Goal: Transaction & Acquisition: Purchase product/service

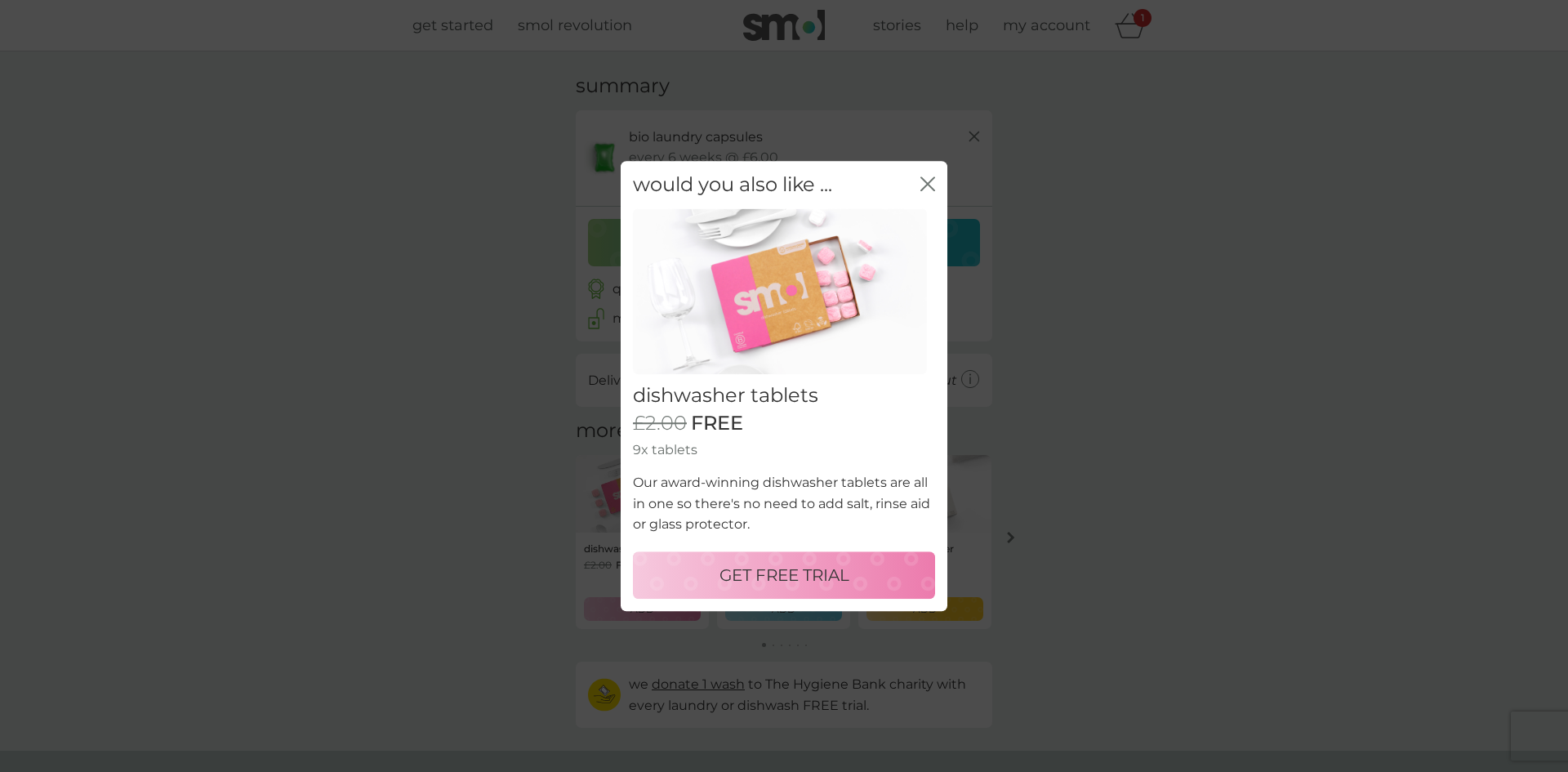
click at [820, 576] on p "GET FREE TRIAL" at bounding box center [784, 575] width 130 height 26
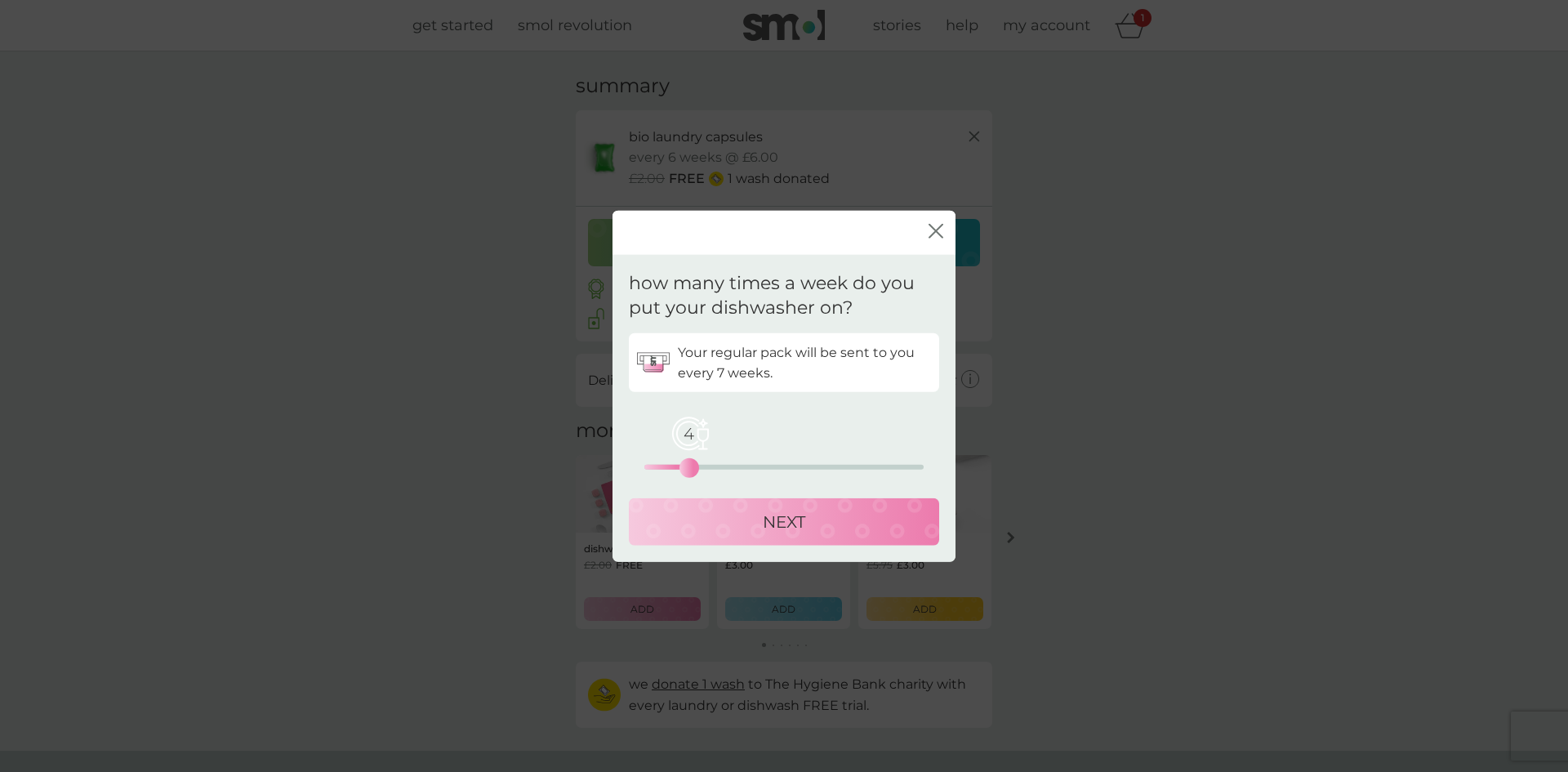
drag, startPoint x: 639, startPoint y: 464, endPoint x: 691, endPoint y: 464, distance: 52.0
click at [691, 464] on div "4" at bounding box center [689, 467] width 6 height 6
click at [819, 527] on div "NEXT" at bounding box center [784, 522] width 278 height 26
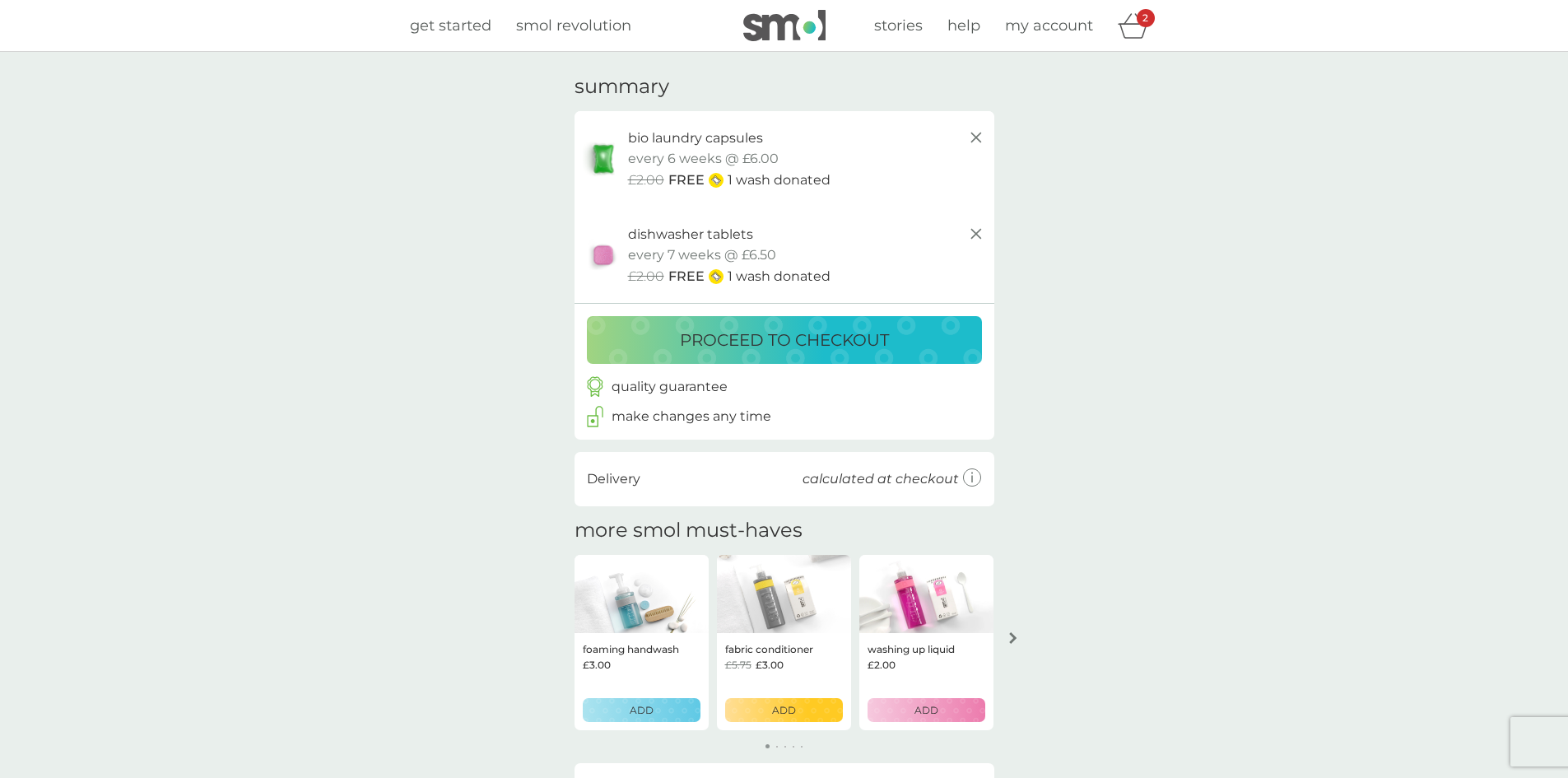
click at [814, 337] on p "proceed to checkout" at bounding box center [784, 340] width 209 height 26
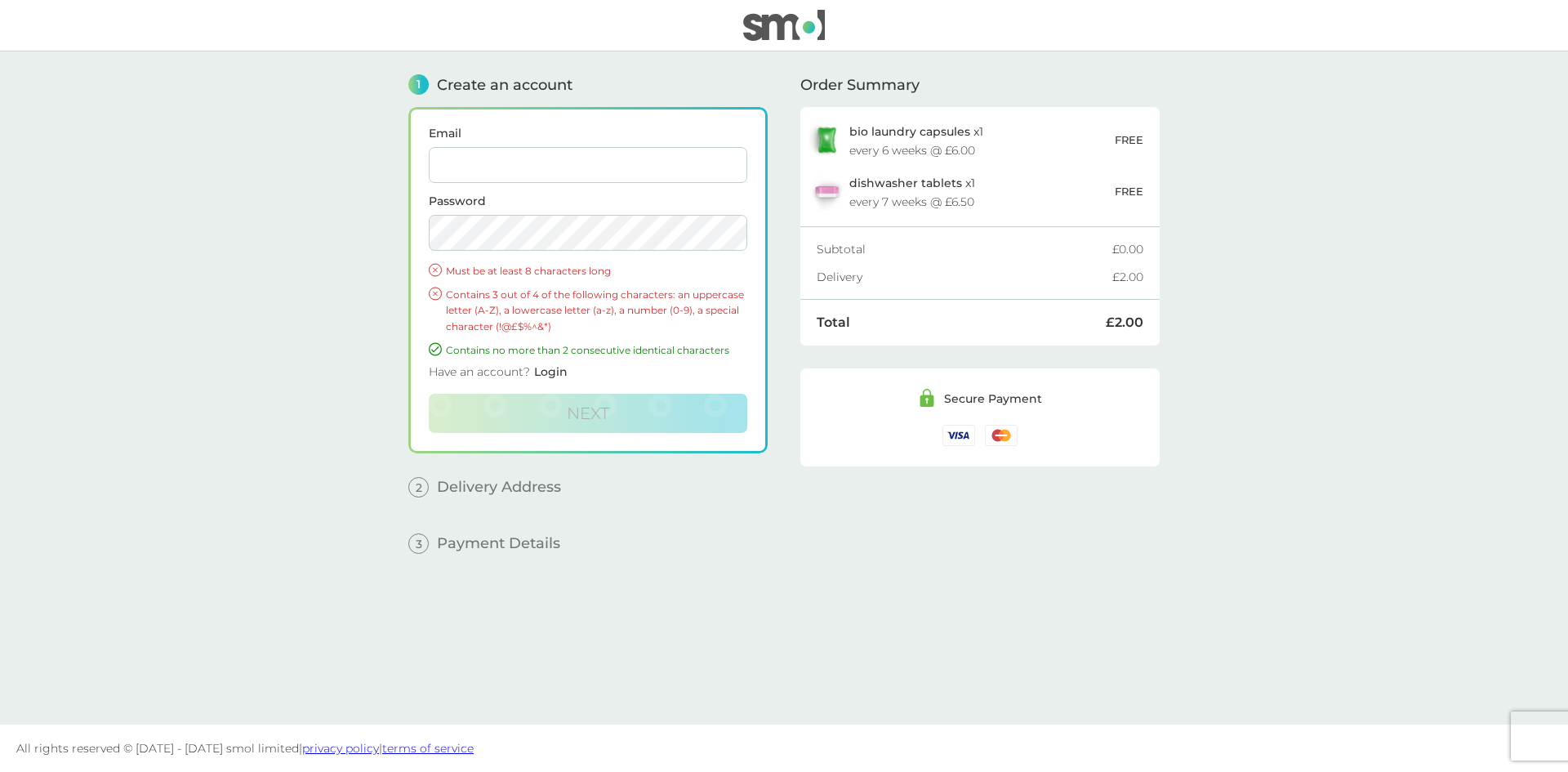
click at [563, 161] on input "Email" at bounding box center [587, 164] width 318 height 36
click at [249, 231] on main "1 Create an account Email [EMAIL_ADDRESS][DOMAIN_NAME] Password Must be at leas…" at bounding box center [784, 387] width 1568 height 673
click at [642, 166] on input "[EMAIL_ADDRESS][DOMAIN_NAME]" at bounding box center [587, 164] width 318 height 36
type input "[EMAIL_ADDRESS][DOMAIN_NAME]"
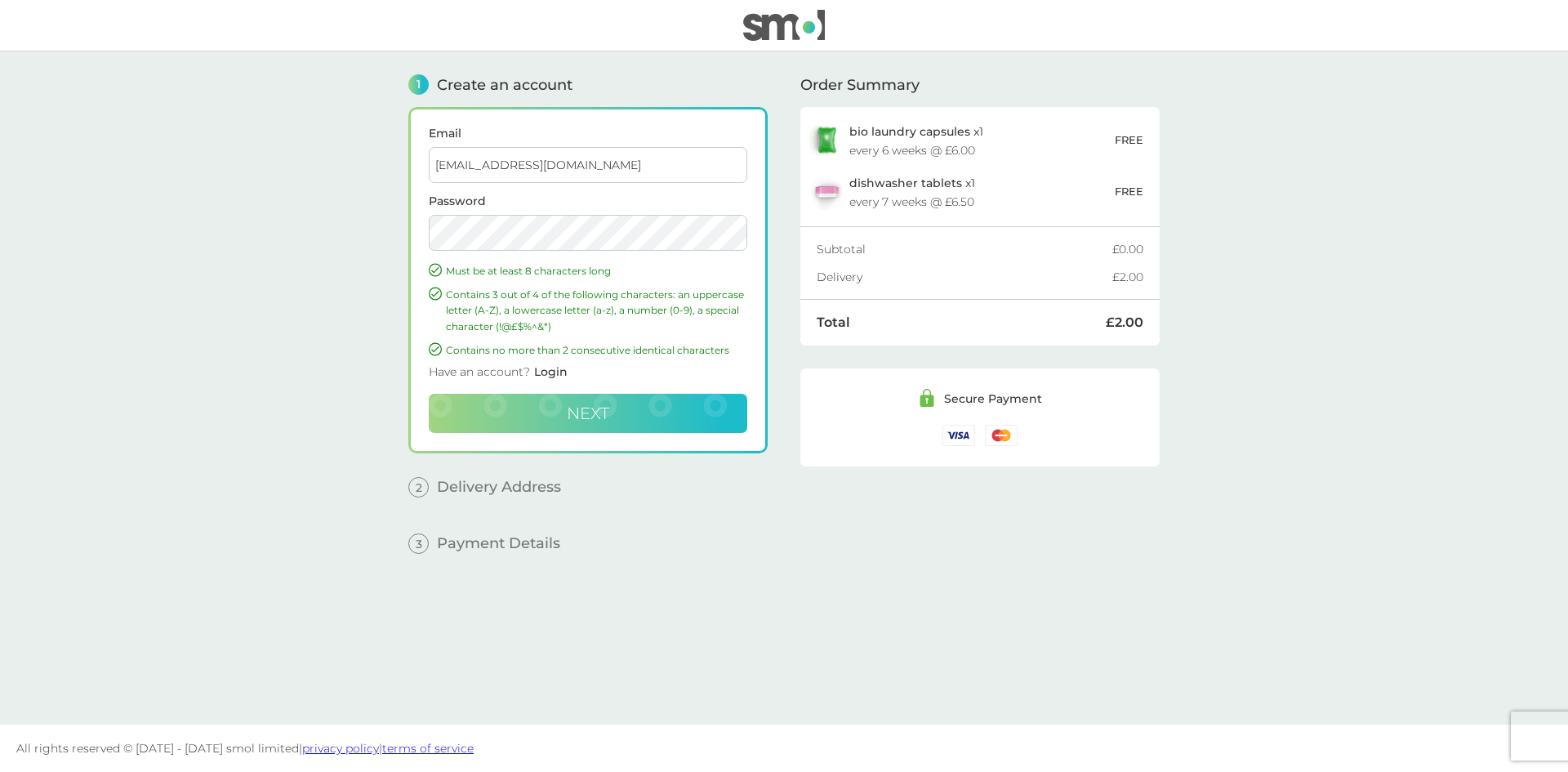
click at [588, 406] on span "Next" at bounding box center [588, 413] width 42 height 19
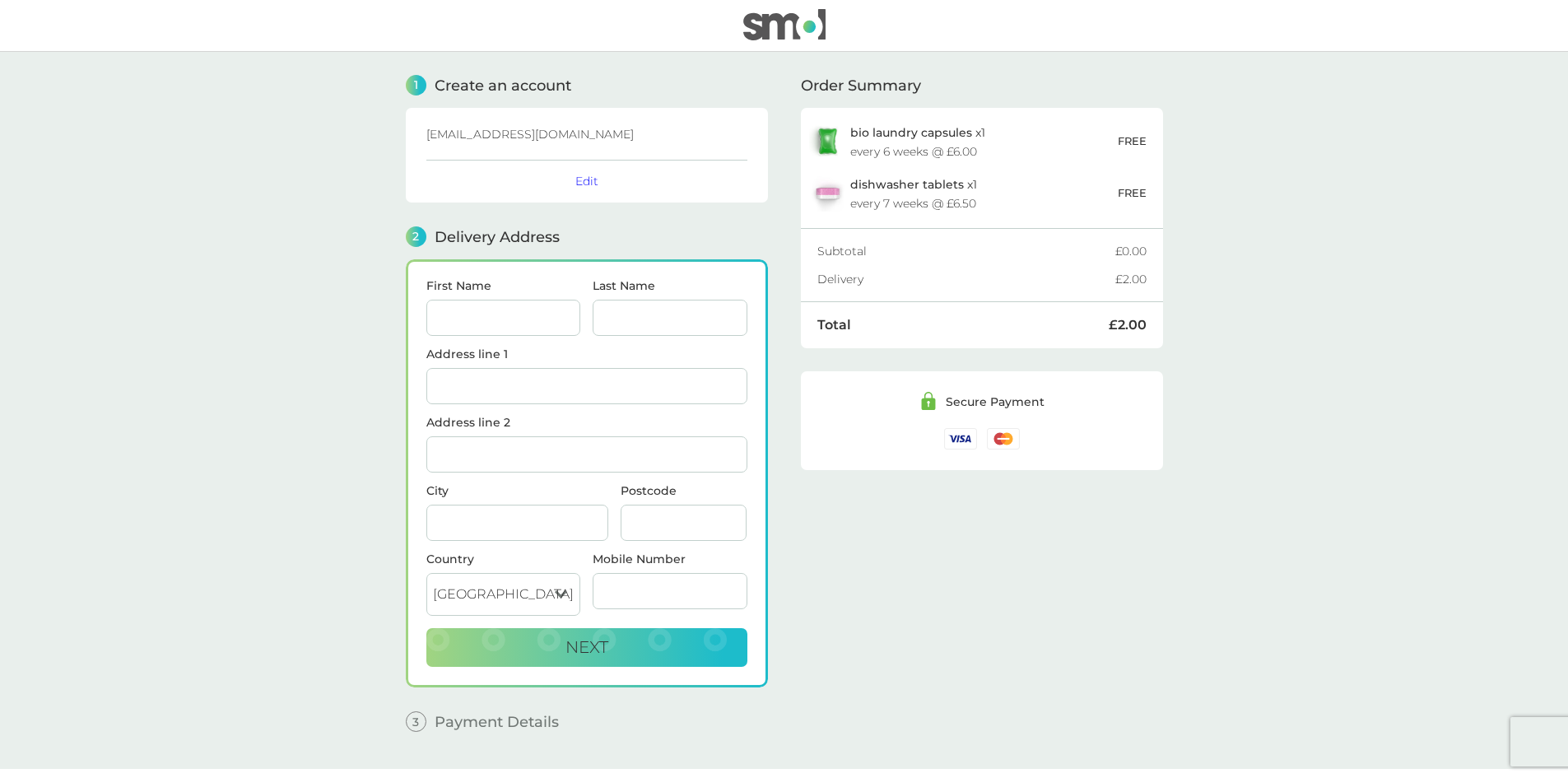
scroll to position [39, 0]
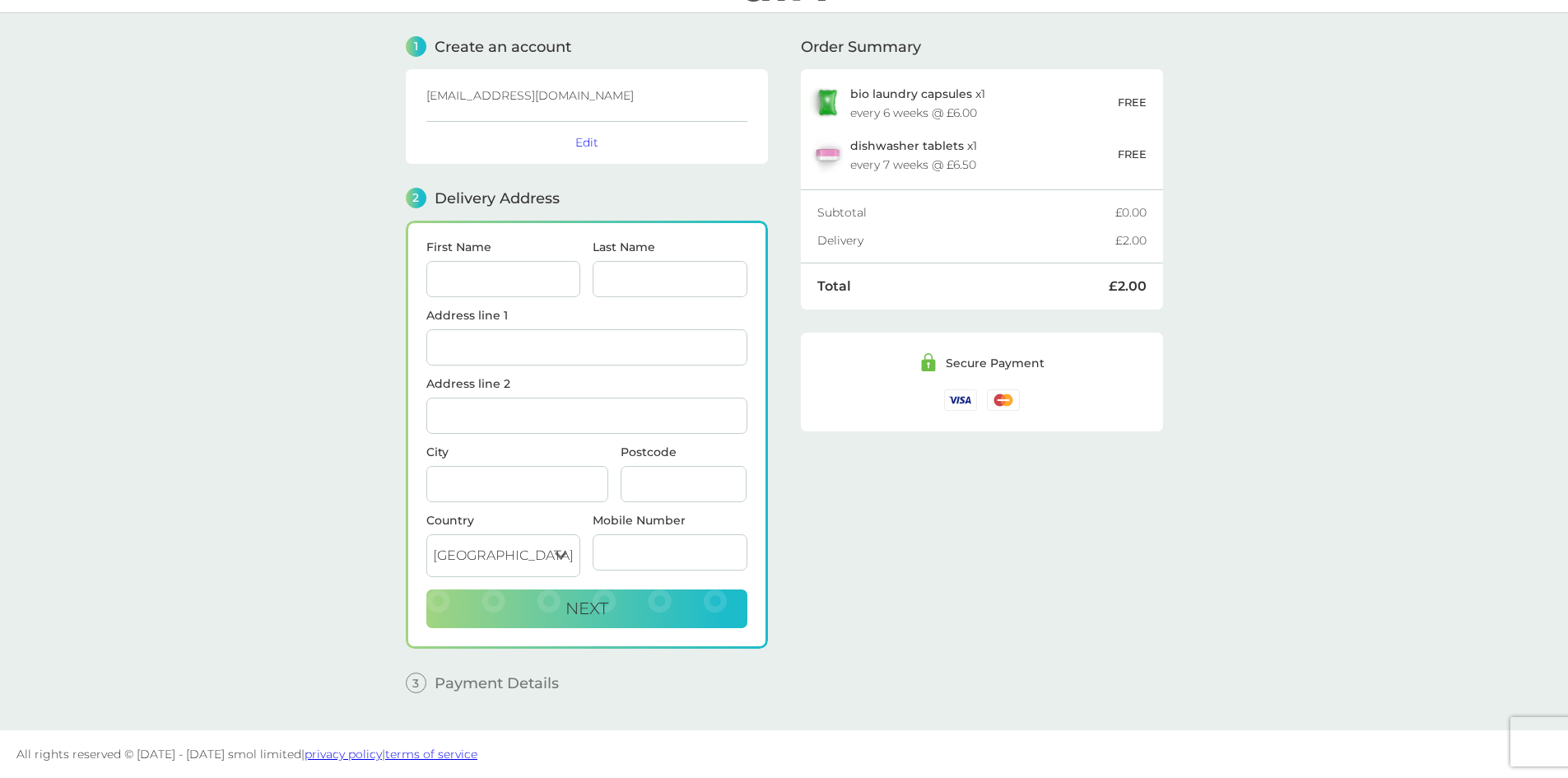
click at [484, 284] on input "First Name" at bounding box center [503, 278] width 154 height 36
type input "[PERSON_NAME]"
type input "14"
type input "[GEOGRAPHIC_DATA]"
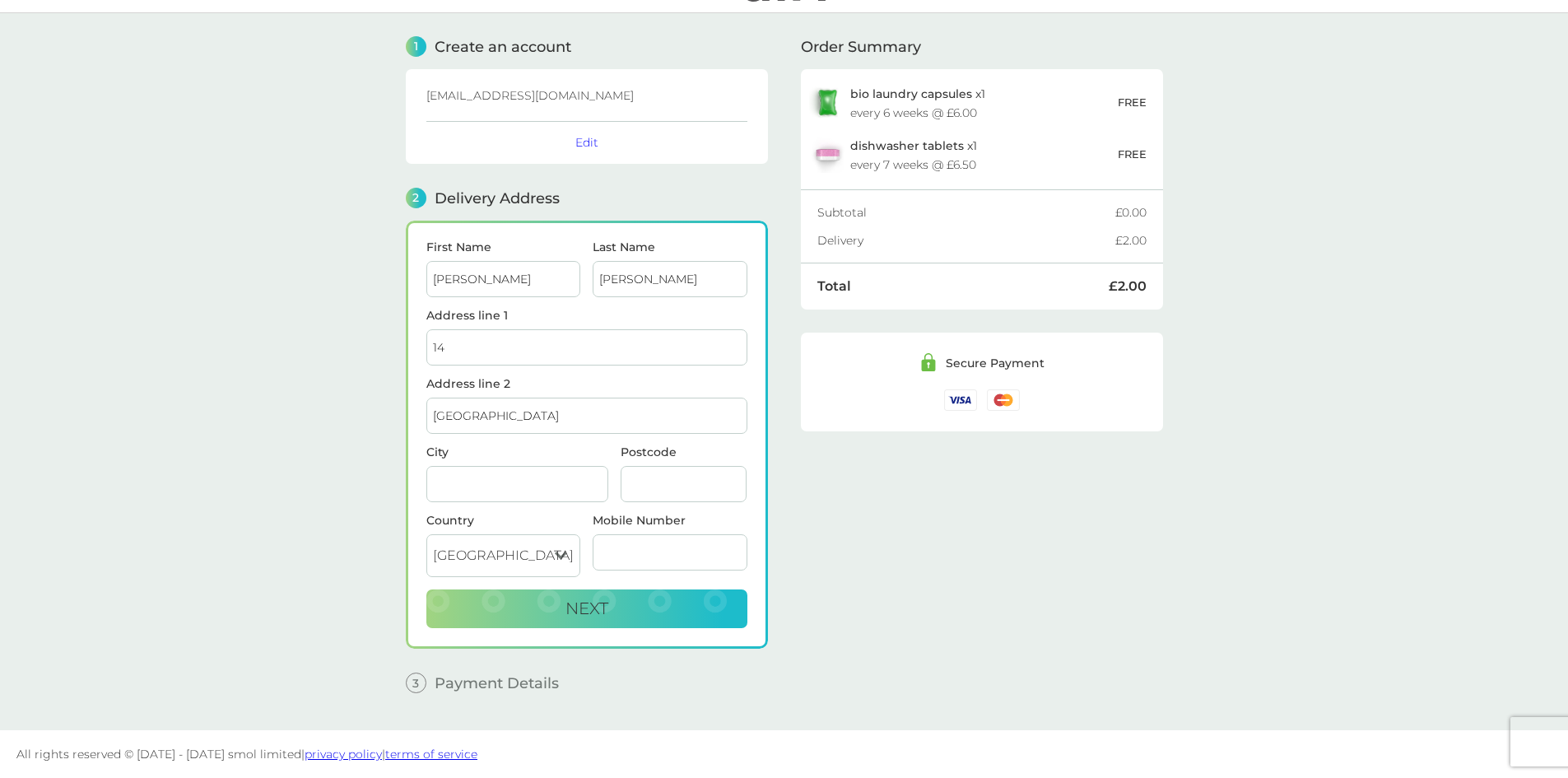
type input "Croydon"
type input "CR0 5TB"
type input "07795671510"
click at [284, 433] on main "1 Create an account [EMAIL_ADDRESS][DOMAIN_NAME] Edit 2 Delivery Address First …" at bounding box center [784, 371] width 1568 height 717
click at [657, 618] on button "Next" at bounding box center [586, 609] width 321 height 40
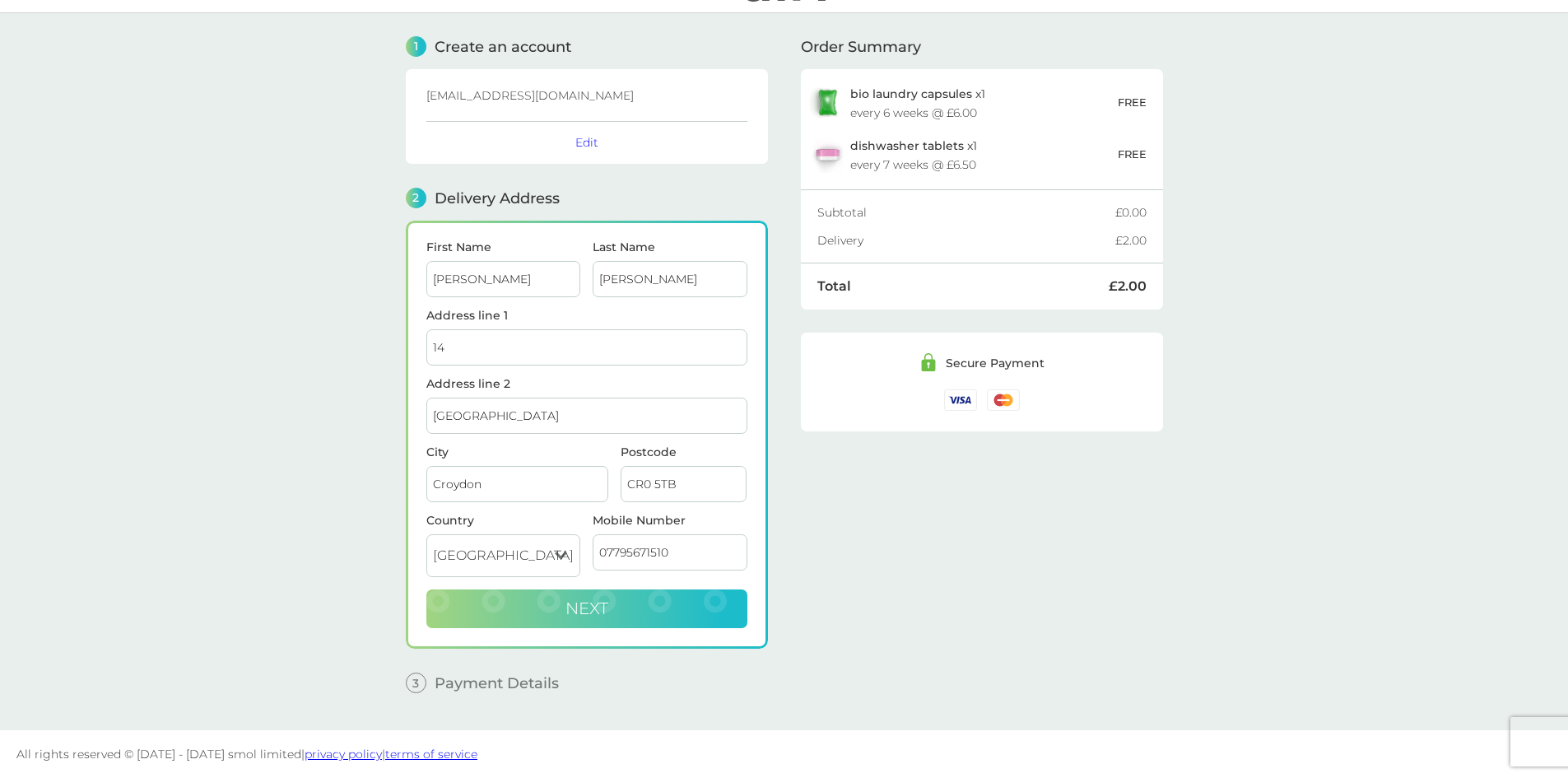
checkbox input "true"
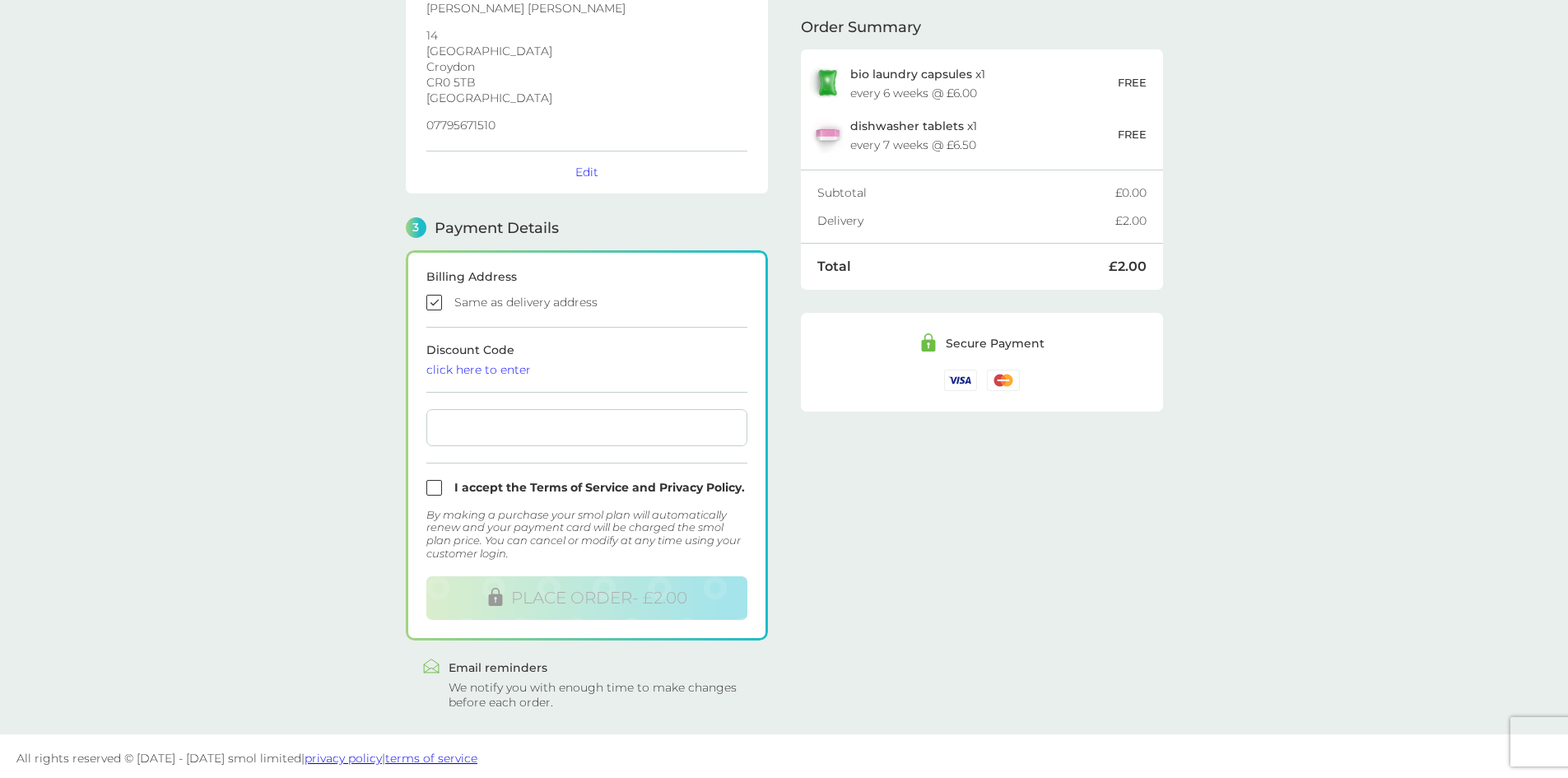
scroll to position [281, 0]
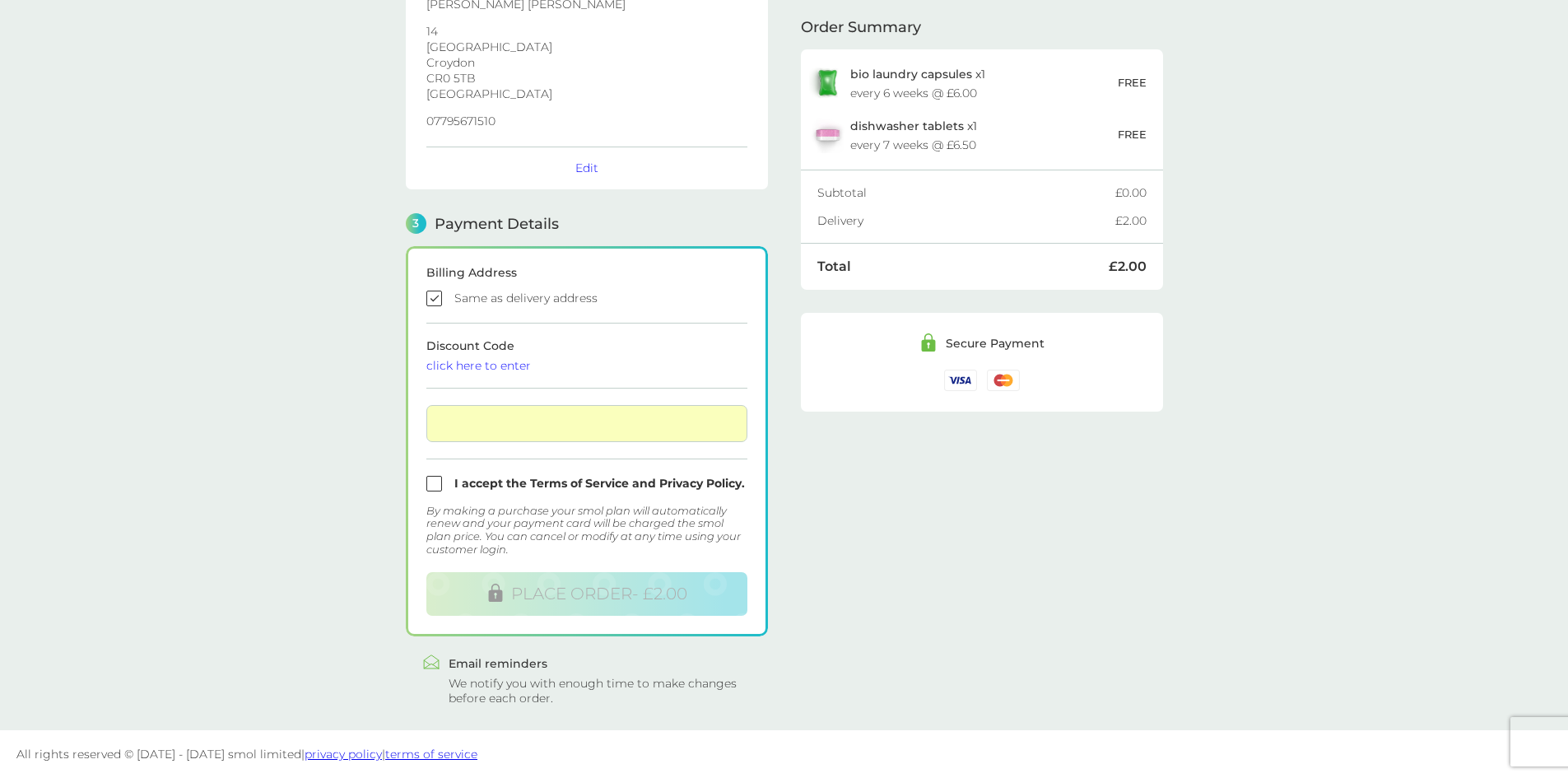
click at [440, 493] on form "Billing Address Same as delivery address Discount Code click here to enter I ac…" at bounding box center [586, 440] width 321 height 349
click at [435, 488] on input "checkbox" at bounding box center [586, 483] width 321 height 16
checkbox input "true"
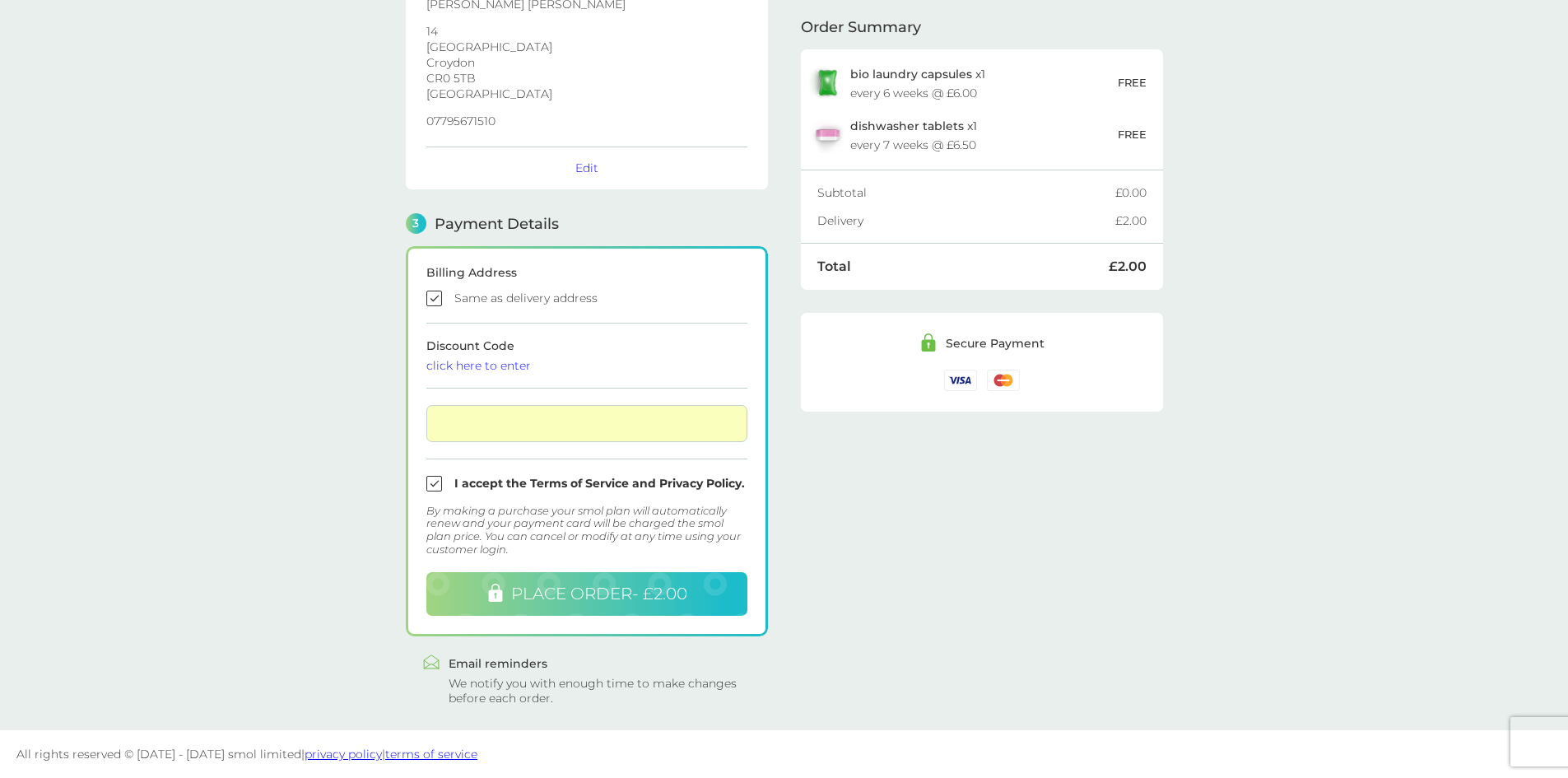
click at [589, 603] on span "PLACE ORDER - £2.00" at bounding box center [599, 593] width 176 height 19
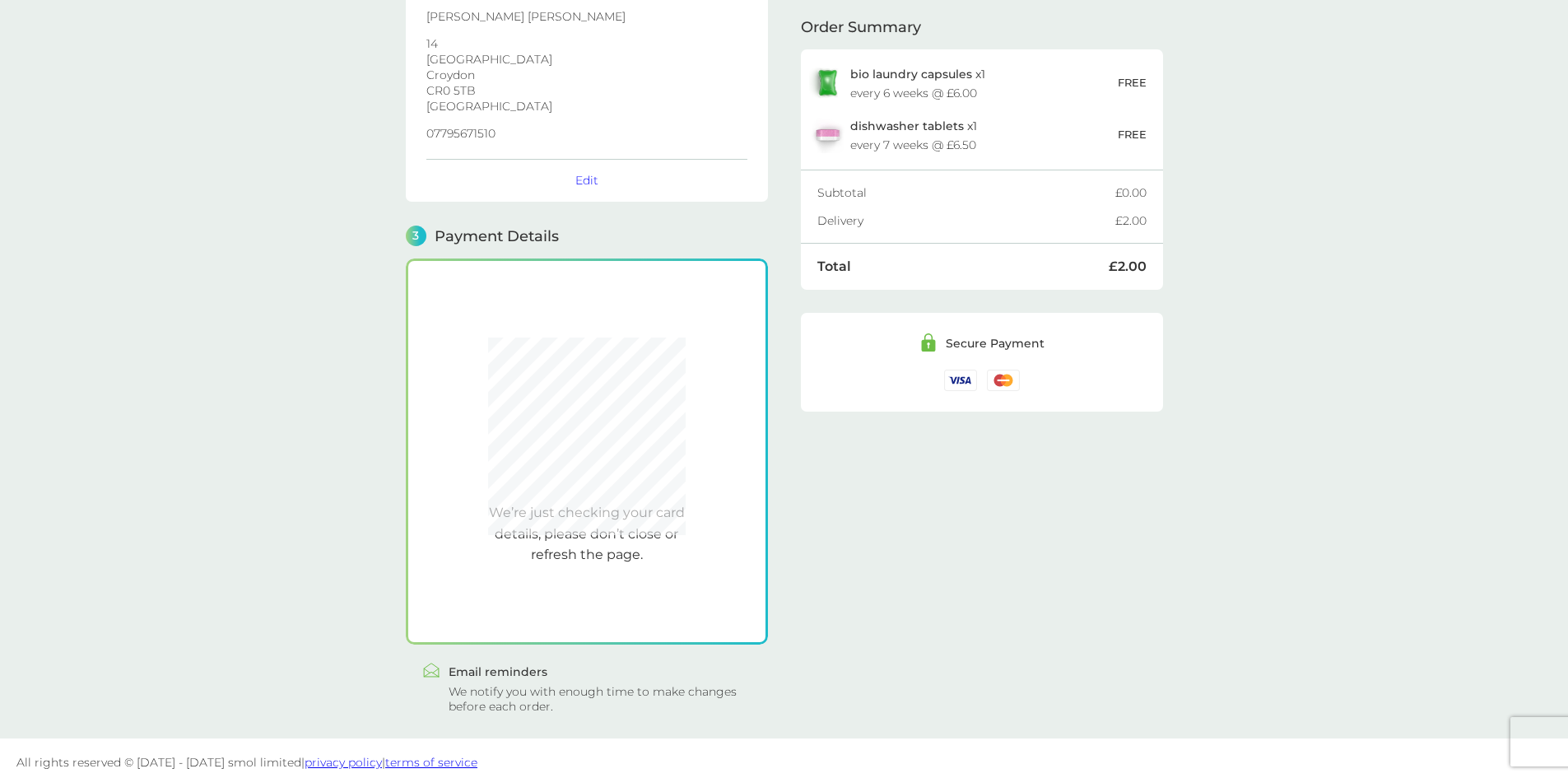
scroll to position [278, 0]
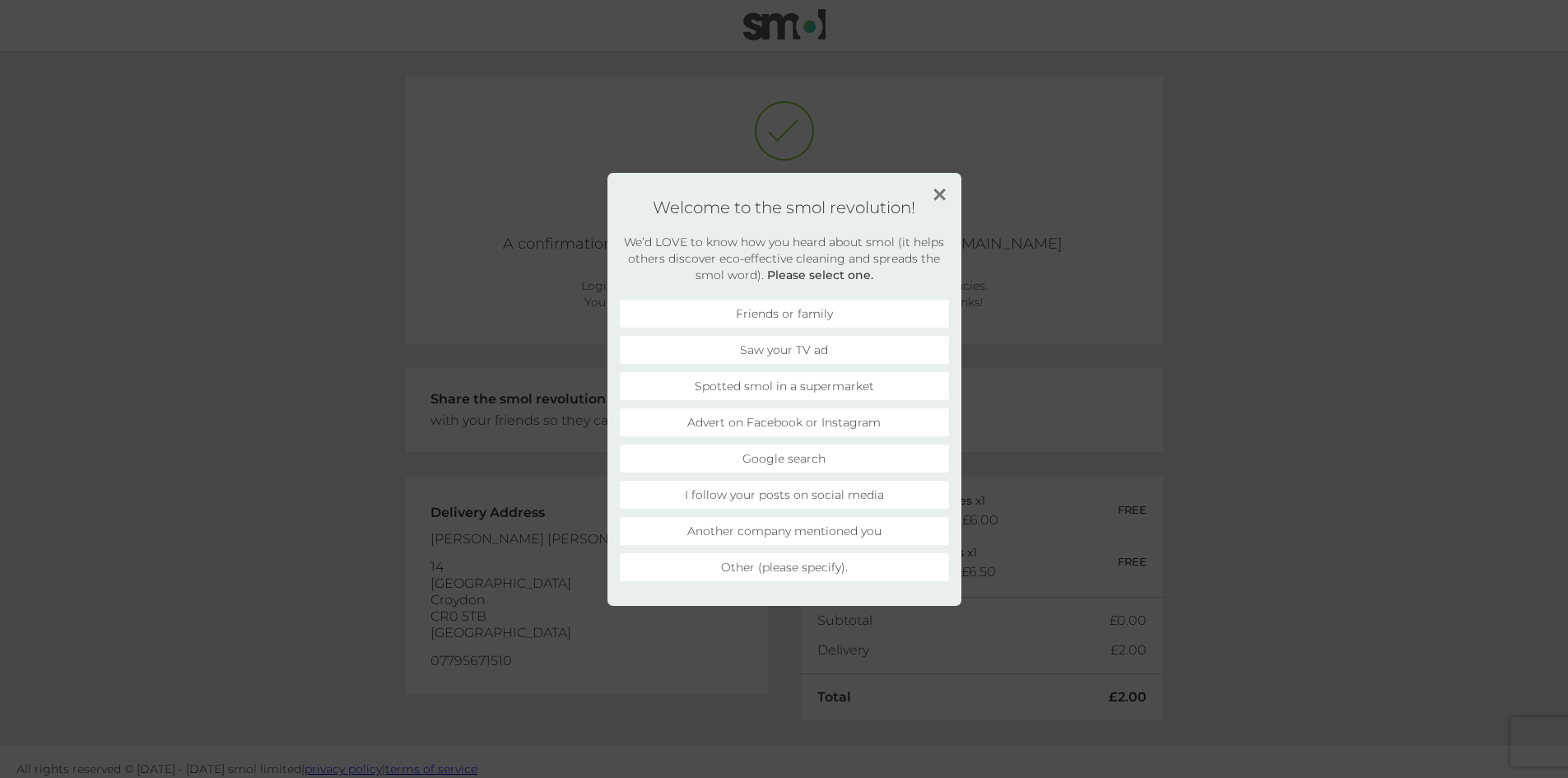
click at [935, 192] on img at bounding box center [938, 194] width 12 height 12
